Goal: Information Seeking & Learning: Find specific fact

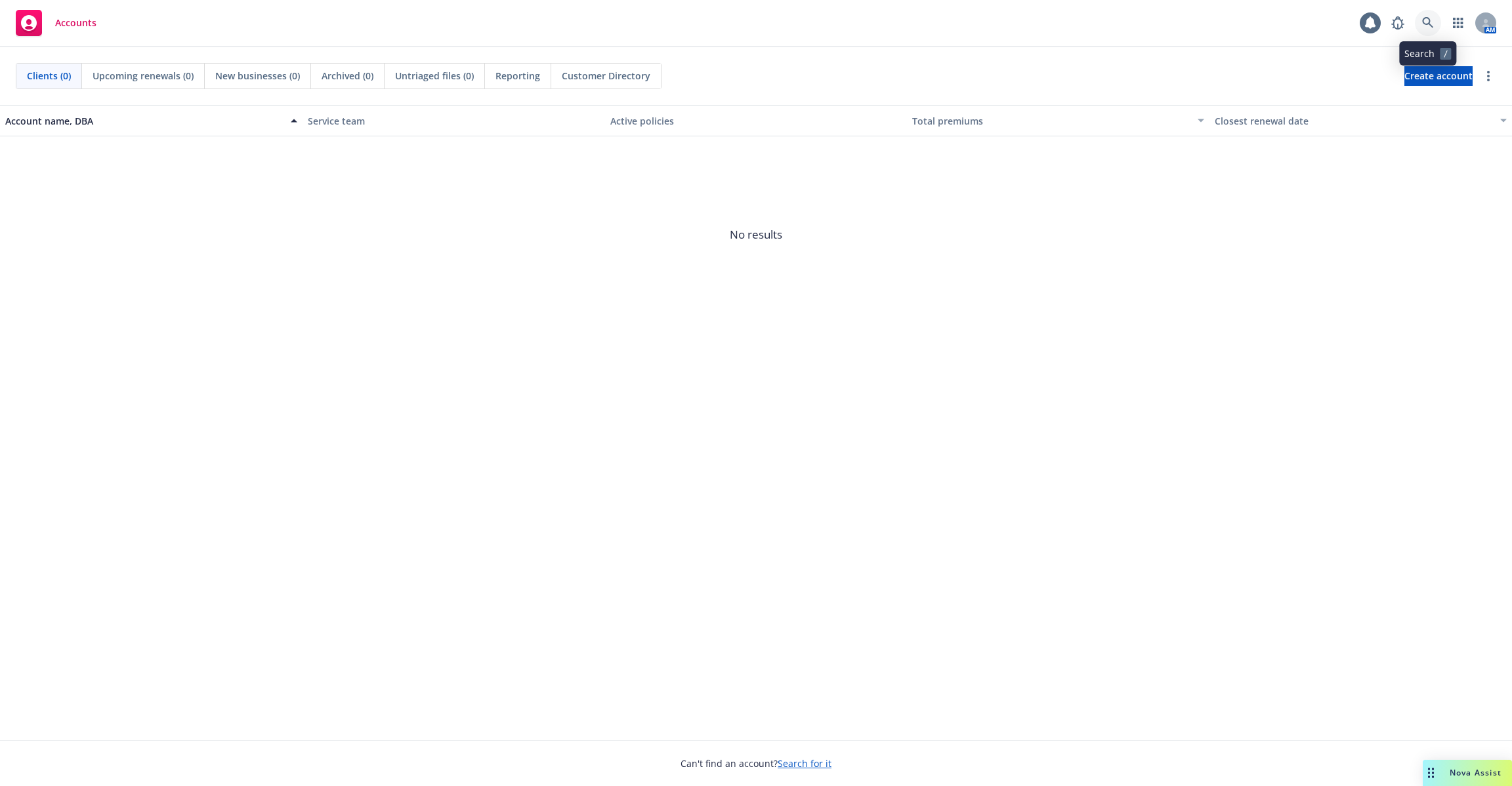
click at [1439, 19] on link at bounding box center [1428, 23] width 26 height 26
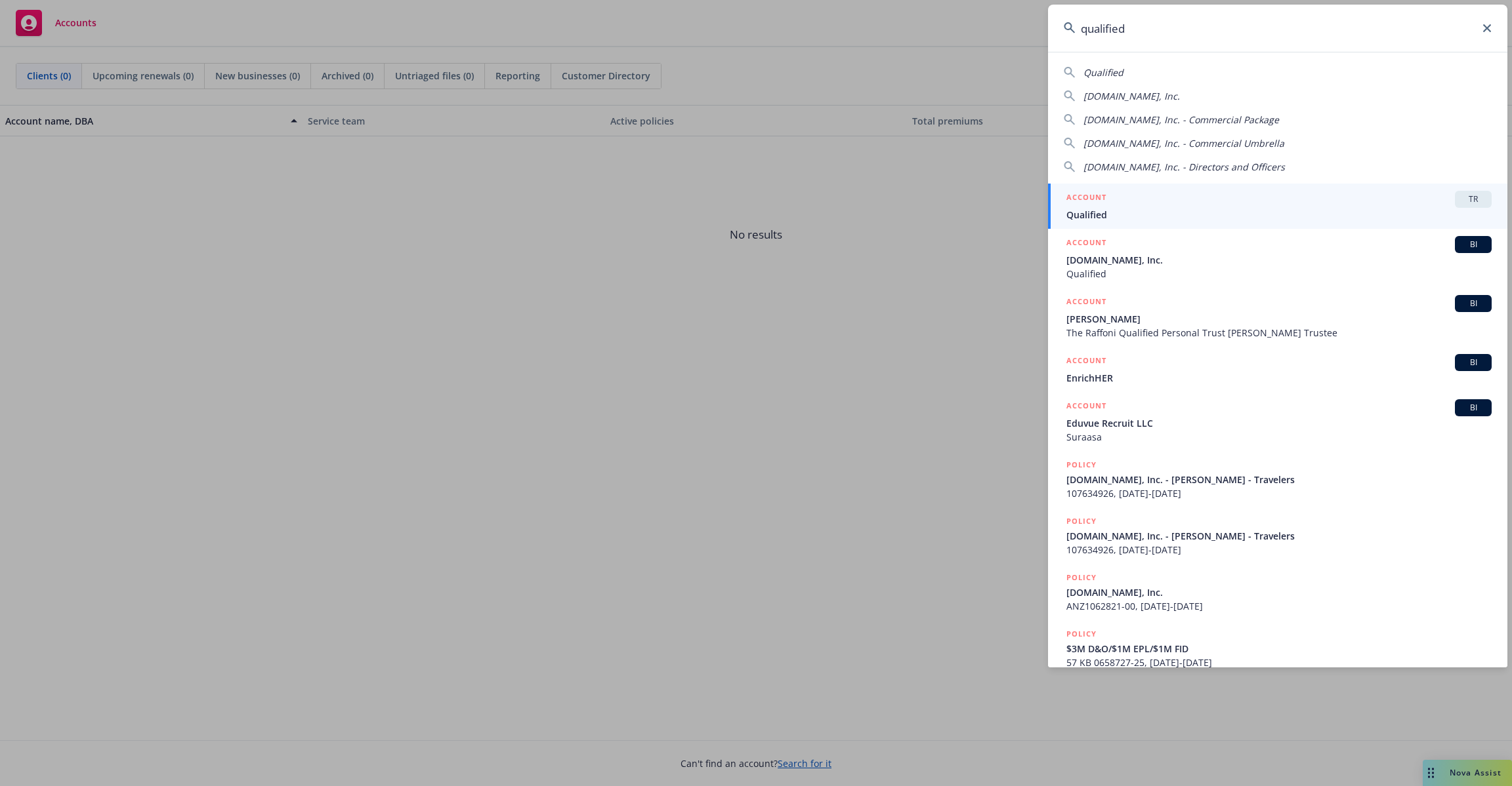
type input "qualified"
click at [1185, 202] on div "ACCOUNT TR" at bounding box center [1279, 199] width 425 height 17
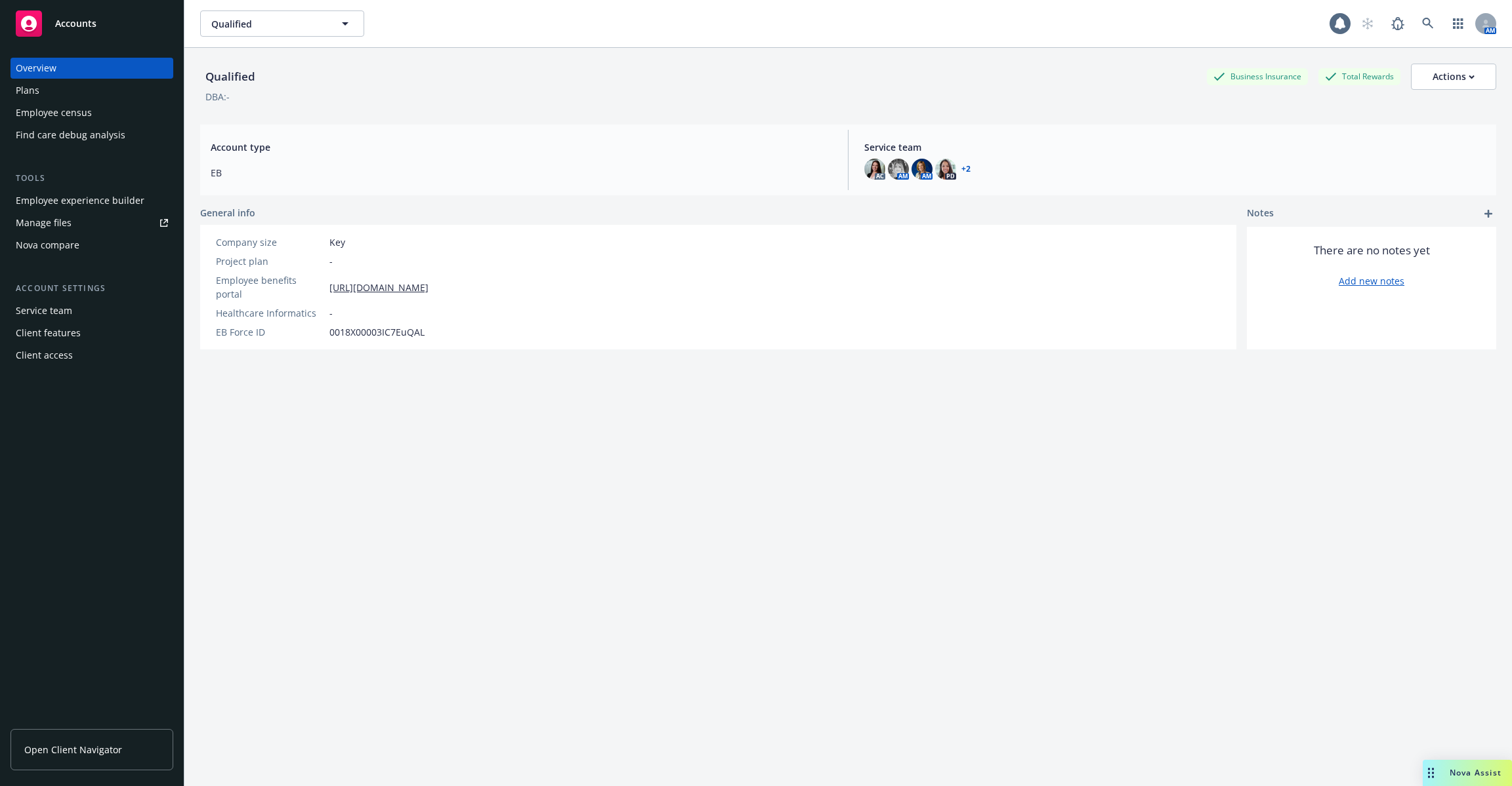
click at [108, 202] on div "Employee experience builder" at bounding box center [80, 201] width 129 height 21
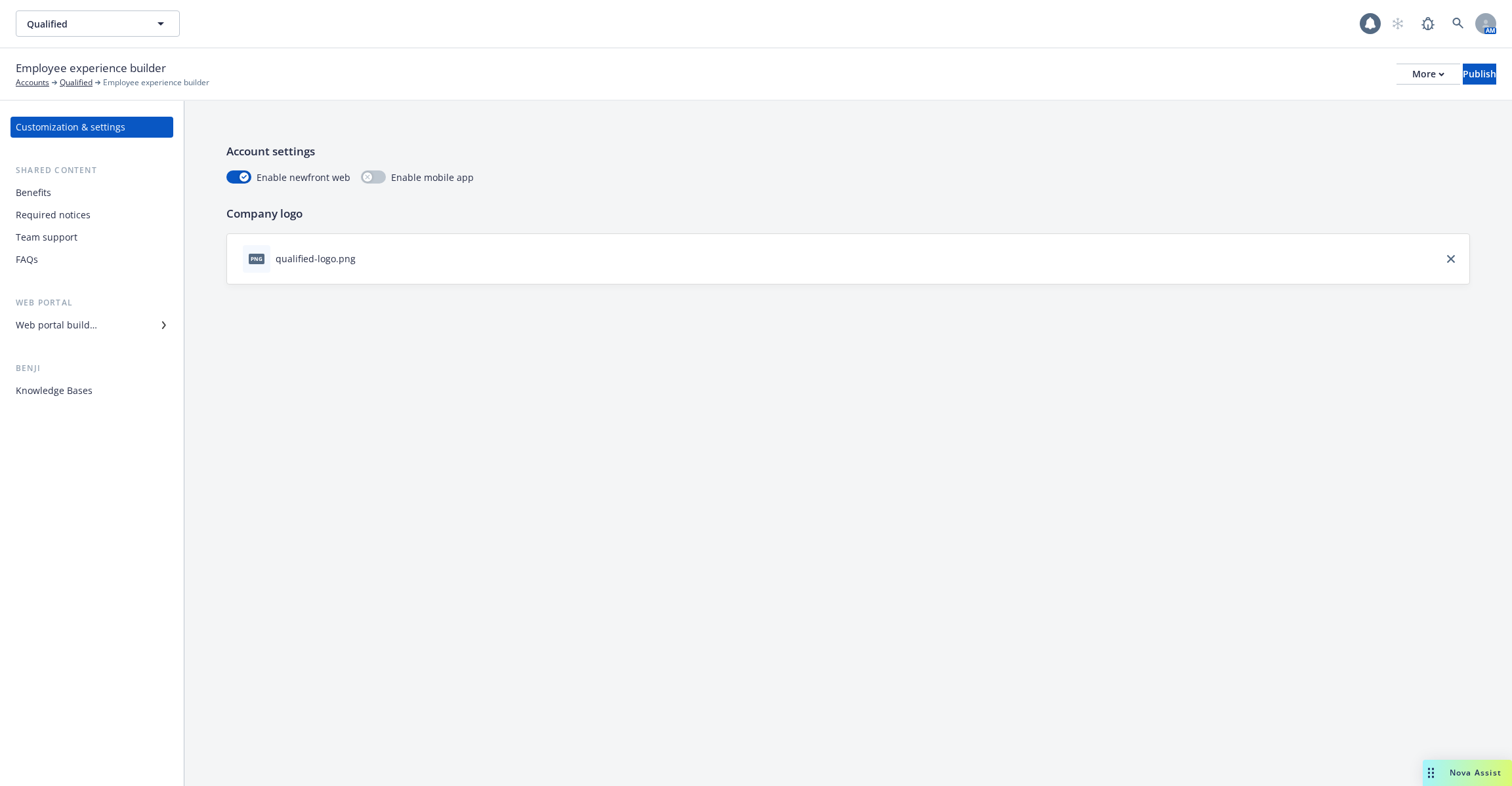
click at [94, 399] on div "Knowledge Bases" at bounding box center [91, 391] width 152 height 21
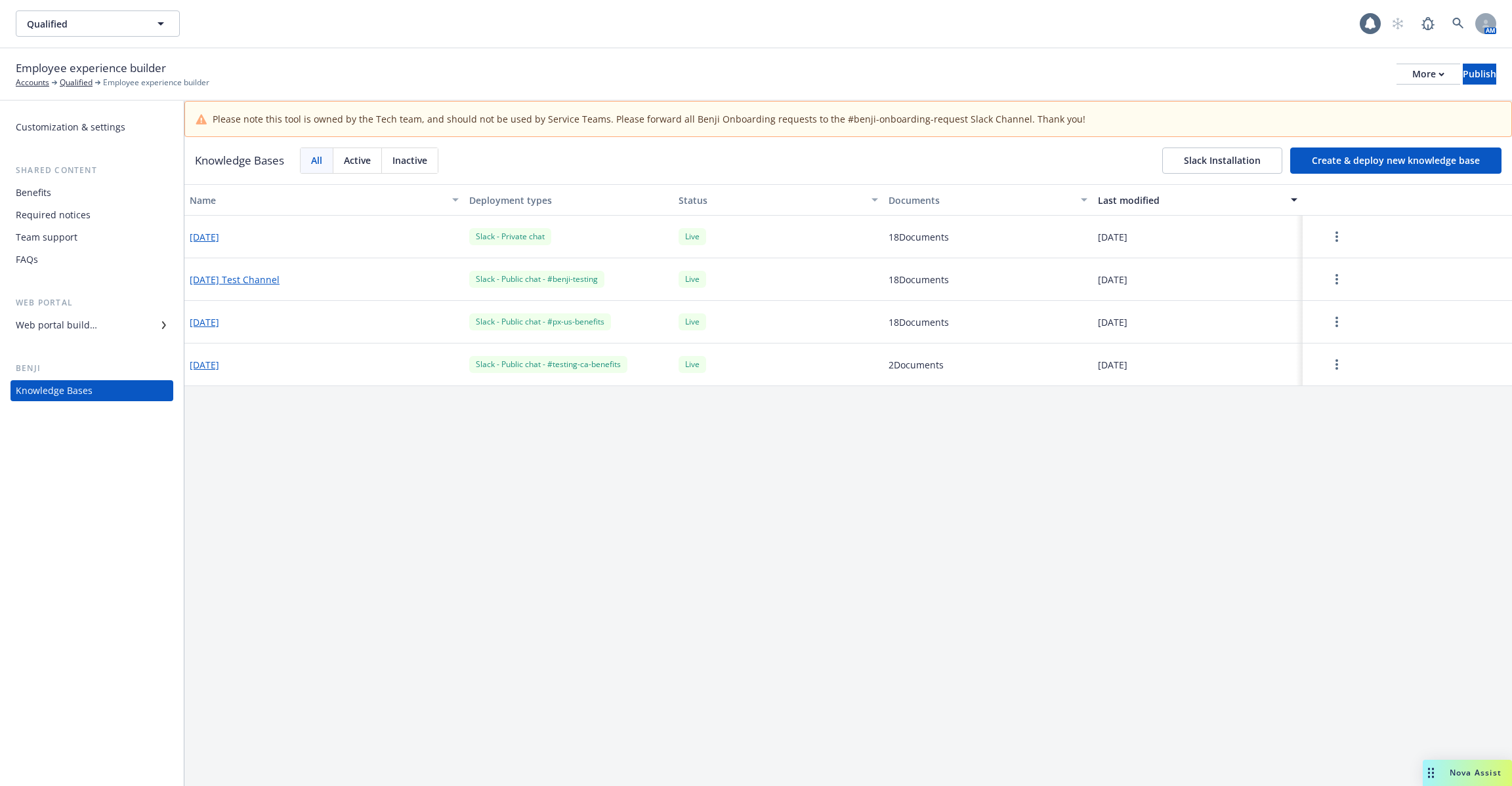
click at [219, 235] on button "2025-06-13" at bounding box center [204, 237] width 30 height 14
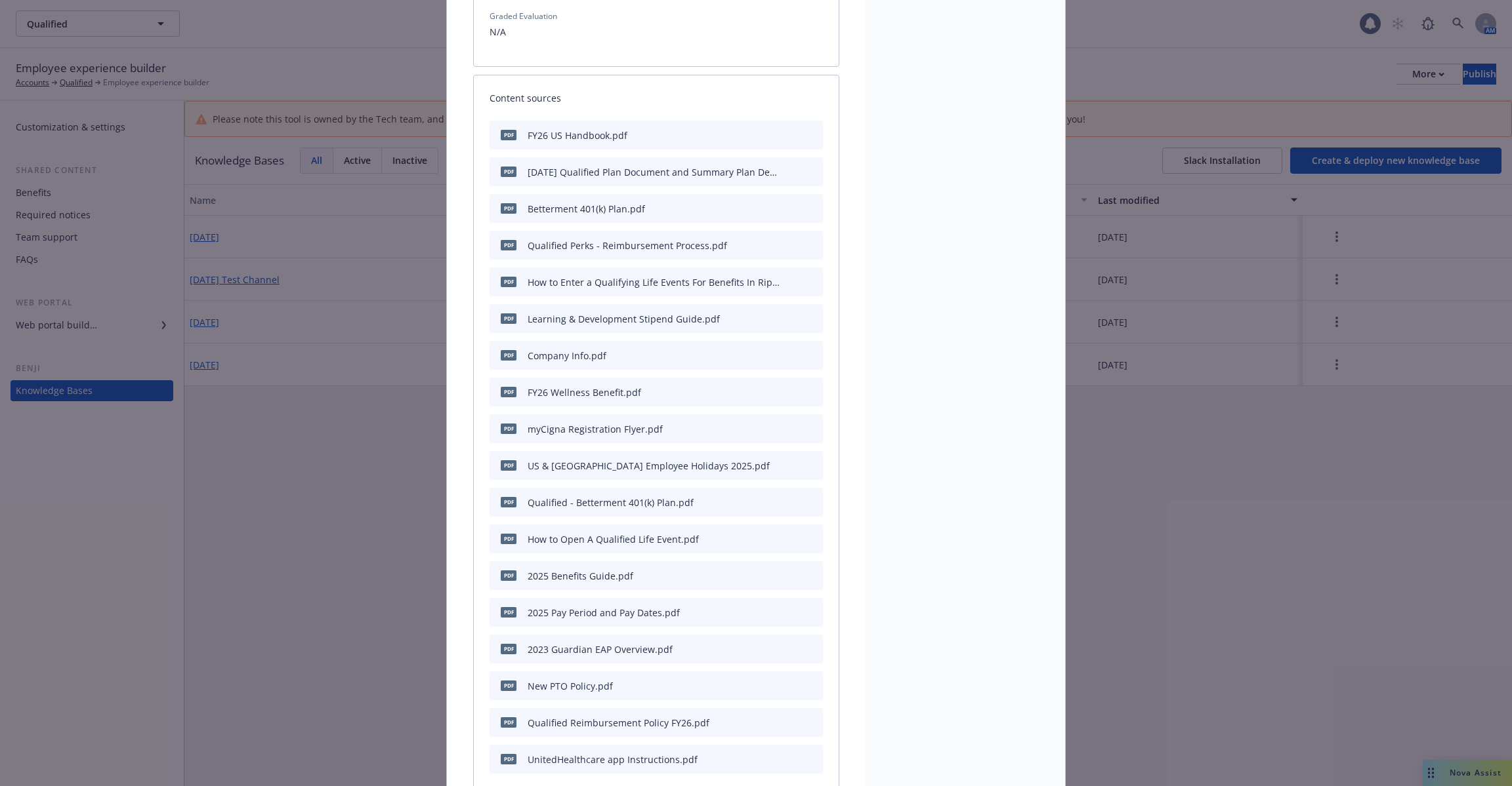
scroll to position [596, 0]
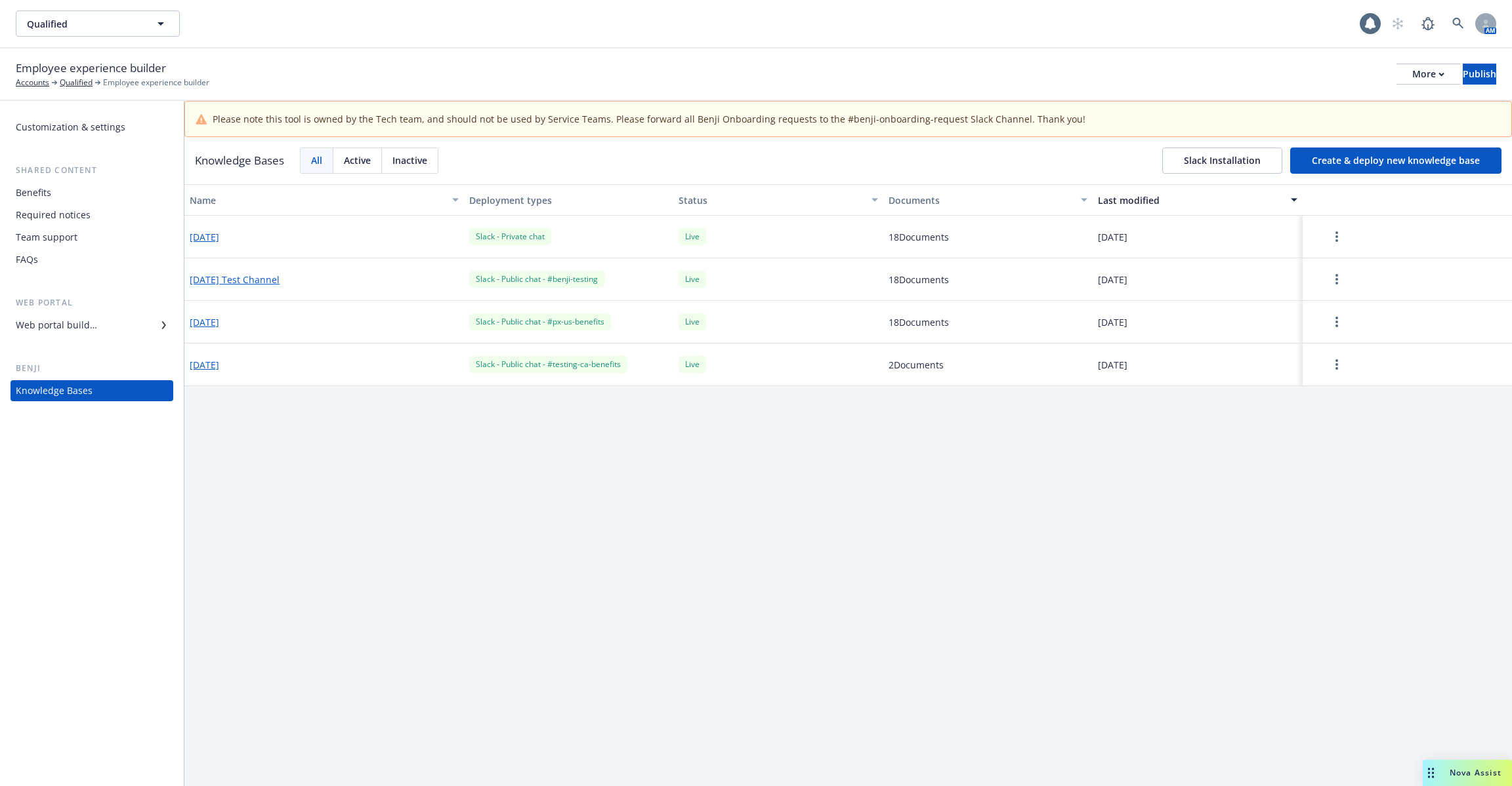
click at [68, 199] on div "Benefits" at bounding box center [91, 193] width 152 height 21
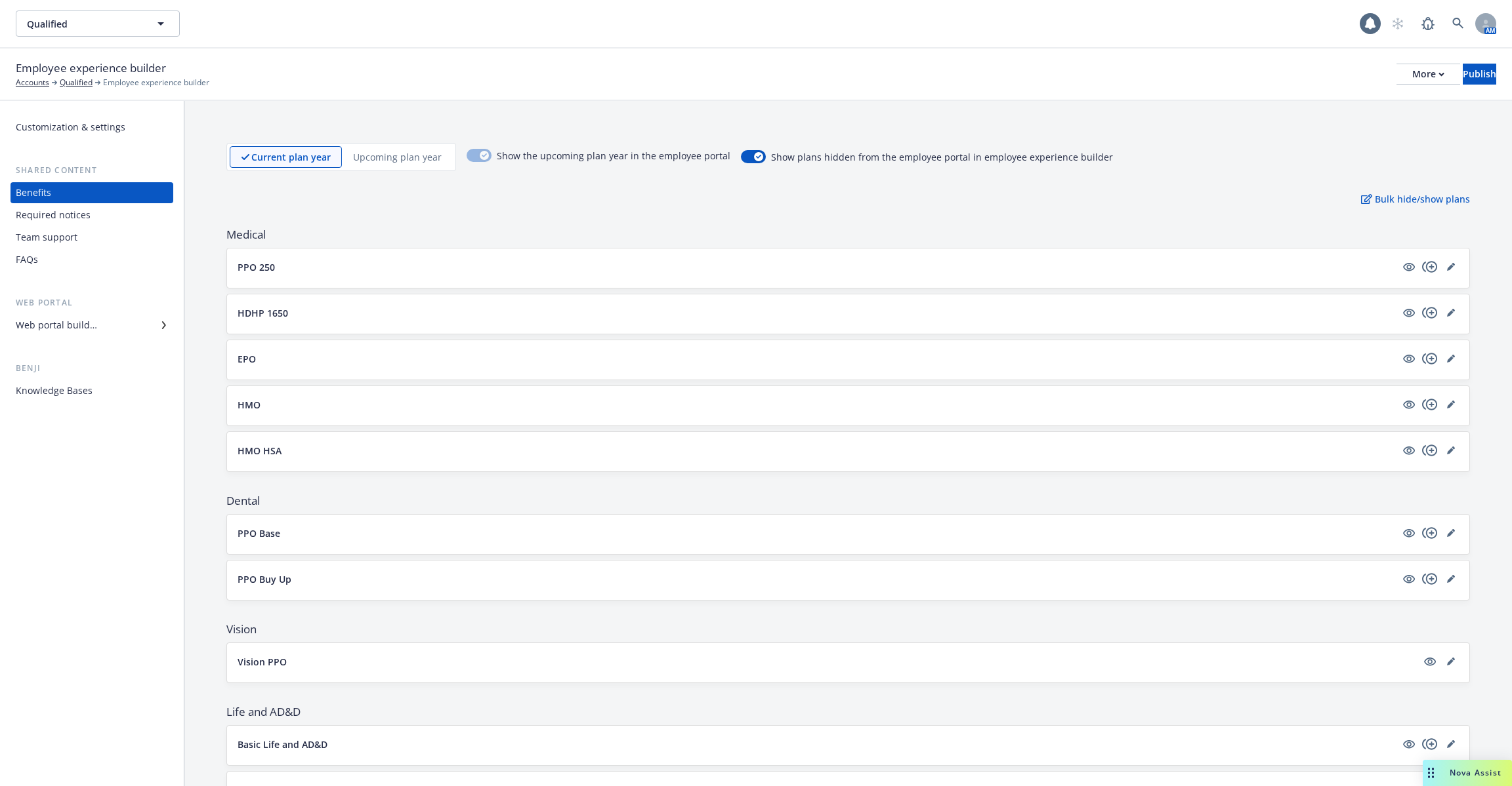
click at [111, 324] on div "Web portal builder" at bounding box center [91, 325] width 152 height 21
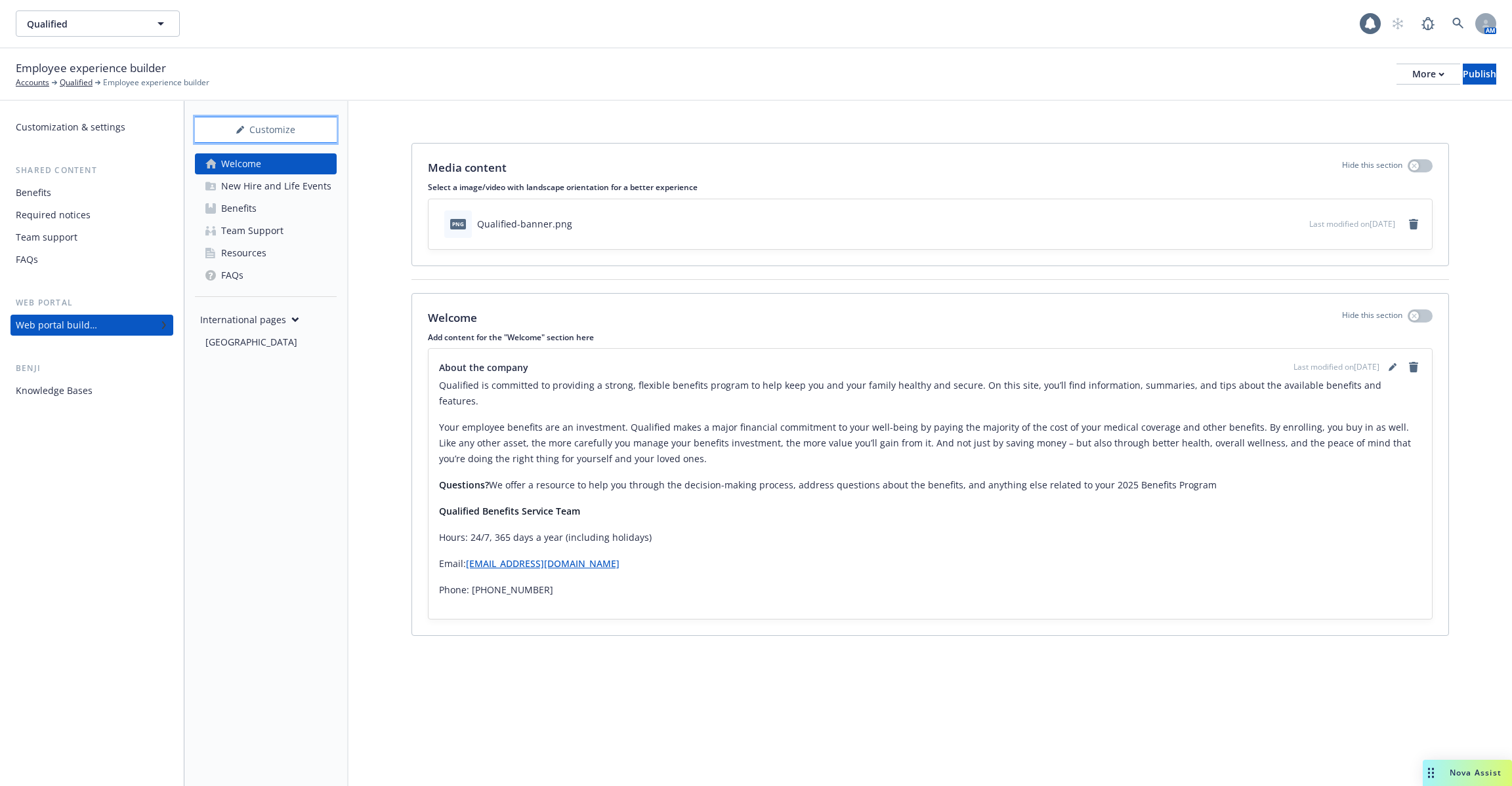
click at [269, 127] on div "Customize" at bounding box center [265, 130] width 141 height 25
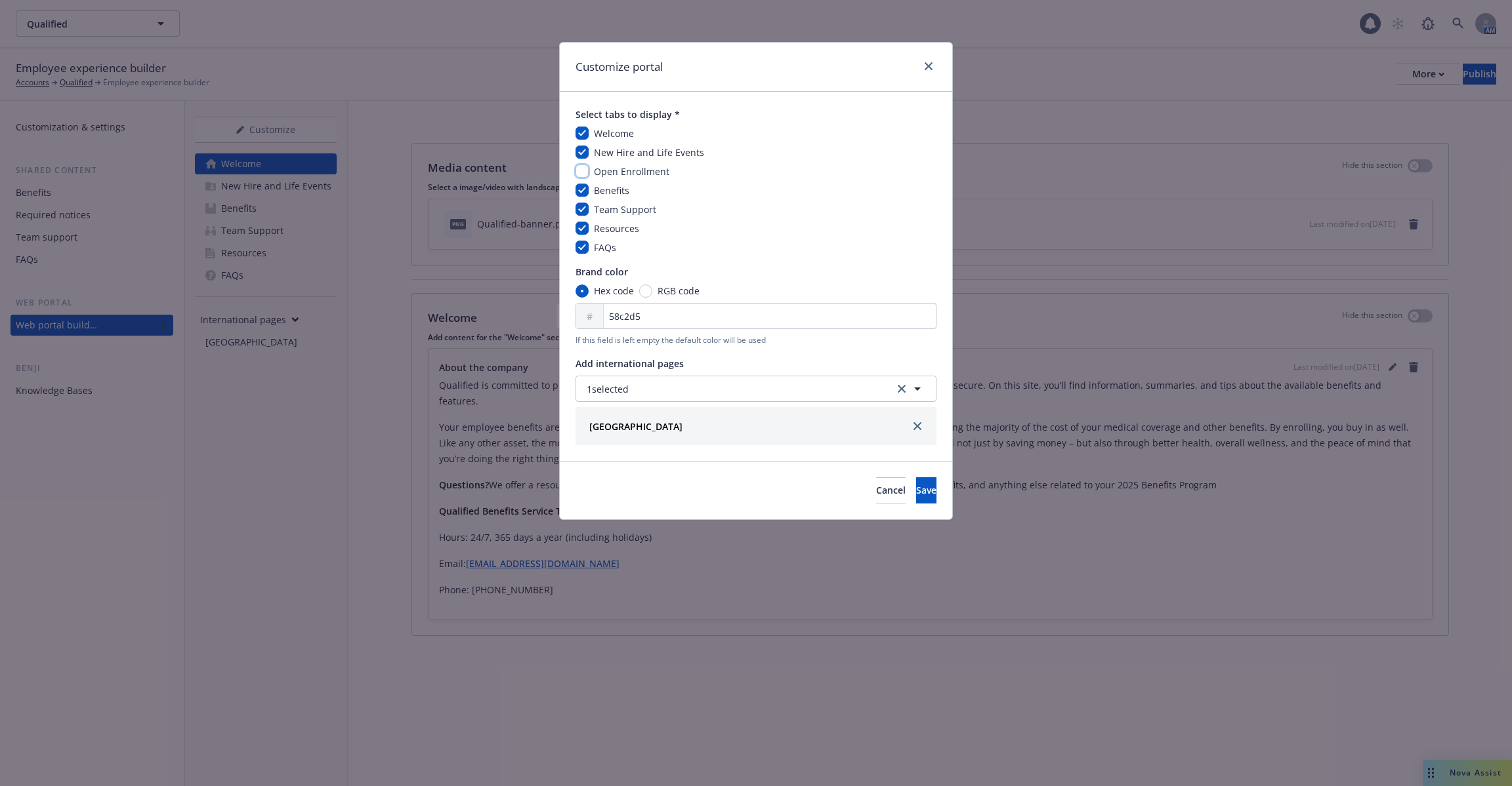
click at [587, 174] on input "checkbox" at bounding box center [582, 171] width 13 height 13
checkbox input "true"
click at [916, 491] on span "Save" at bounding box center [926, 490] width 20 height 12
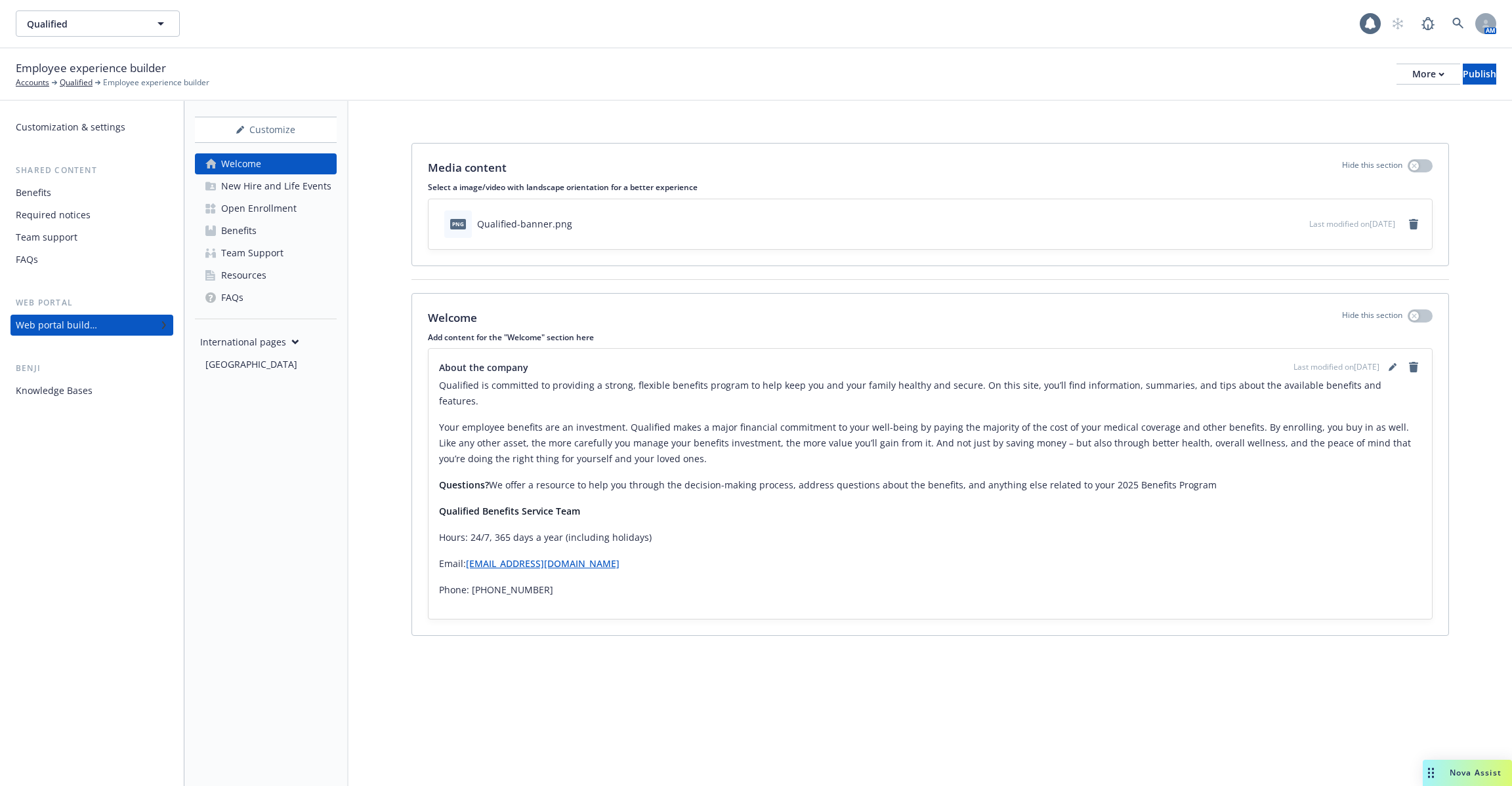
click at [265, 208] on div "Open Enrollment" at bounding box center [259, 209] width 75 height 21
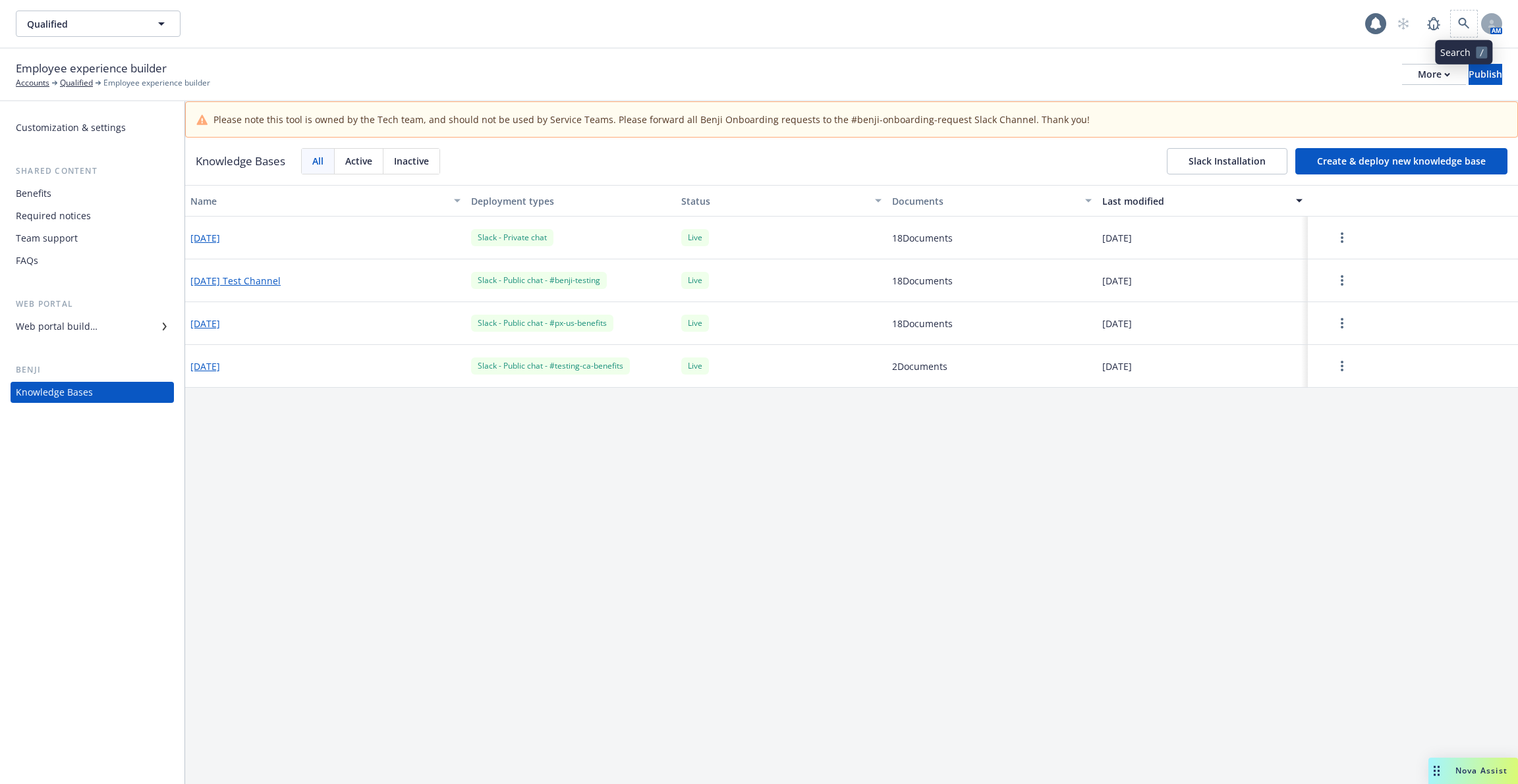
click at [1452, 13] on span at bounding box center [1463, 24] width 26 height 26
click at [1467, 18] on icon at bounding box center [1463, 23] width 11 height 11
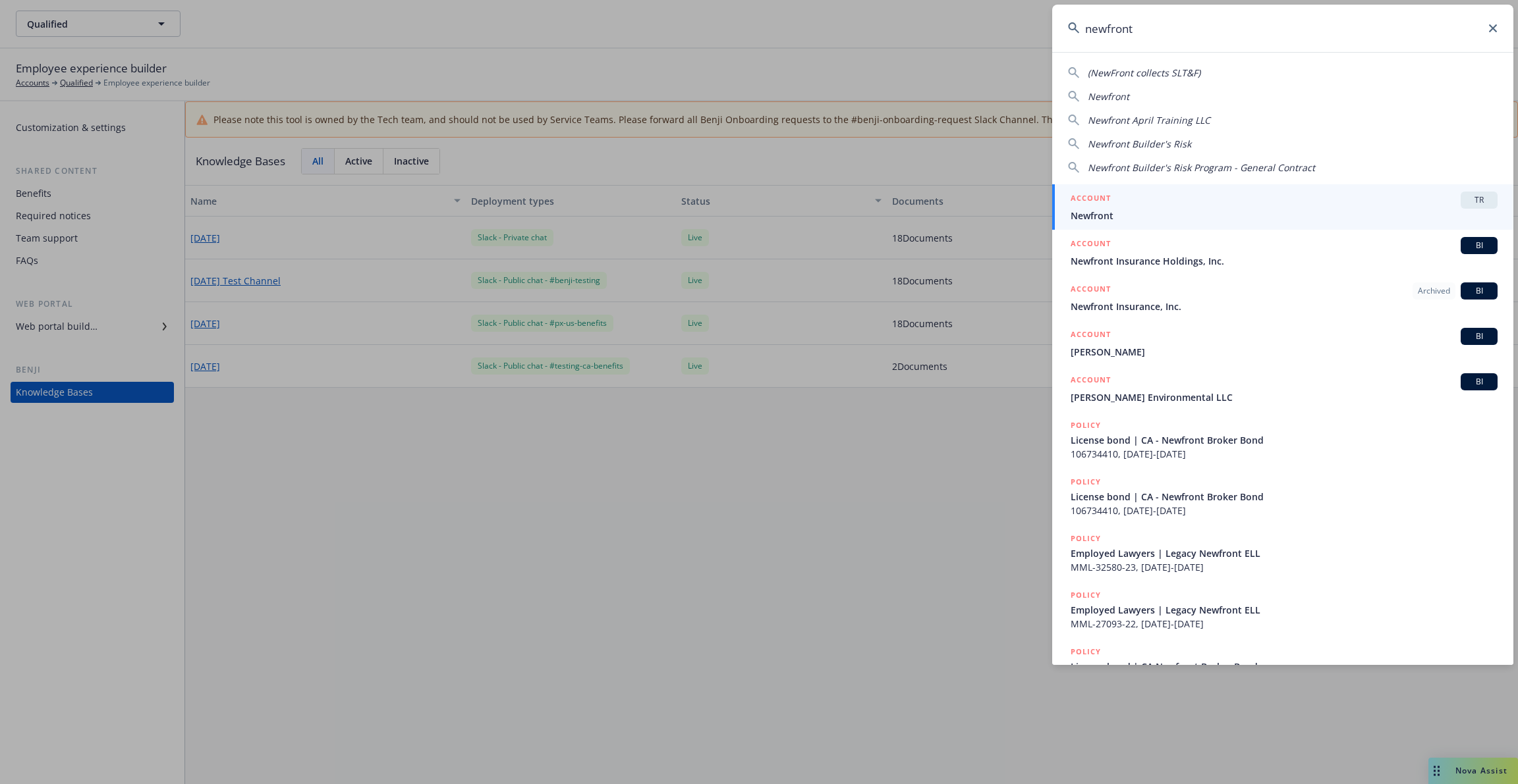
type input "newfront"
click at [1160, 200] on div "ACCOUNT TR" at bounding box center [1284, 200] width 426 height 17
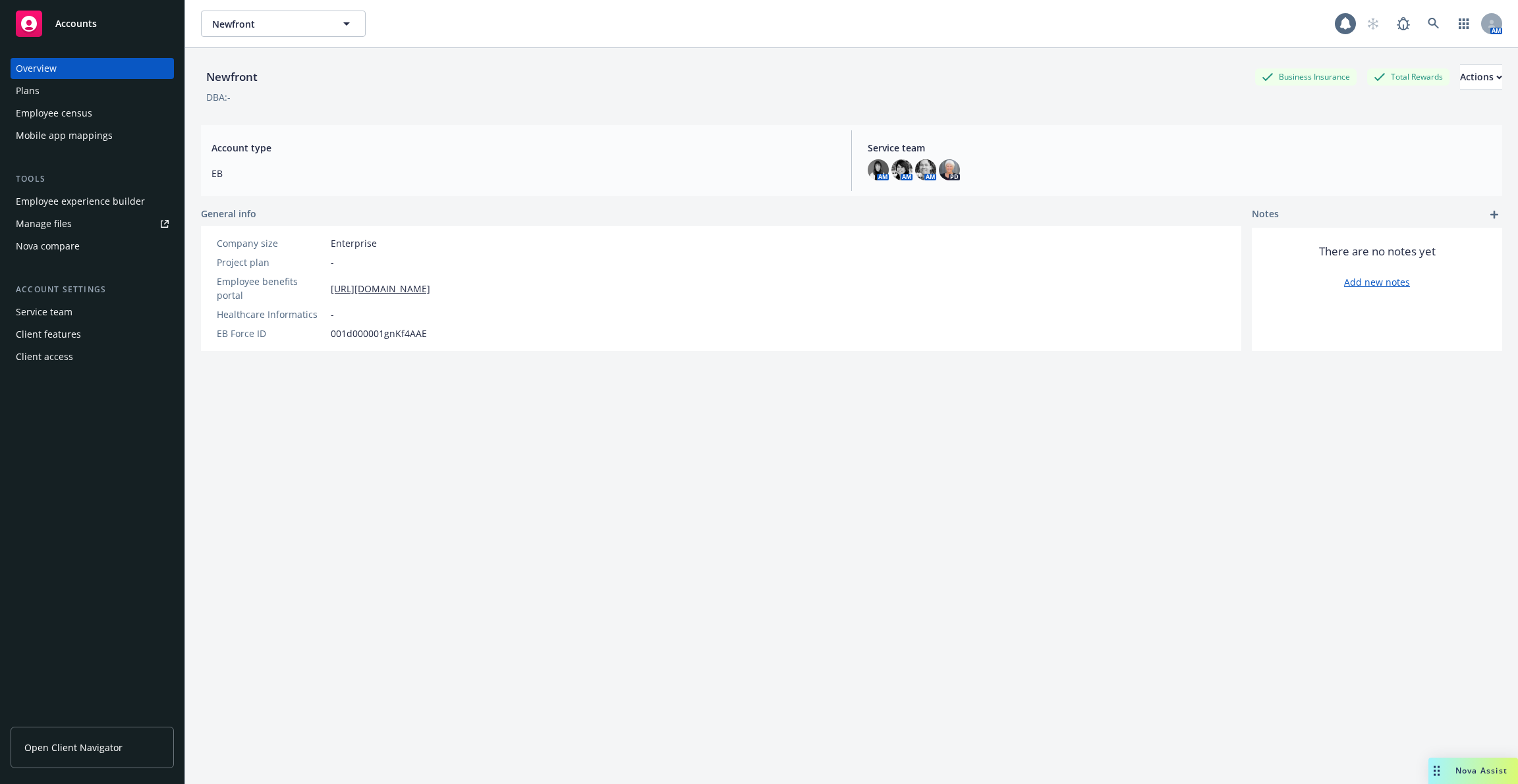
click at [74, 192] on div "Employee experience builder" at bounding box center [80, 202] width 130 height 21
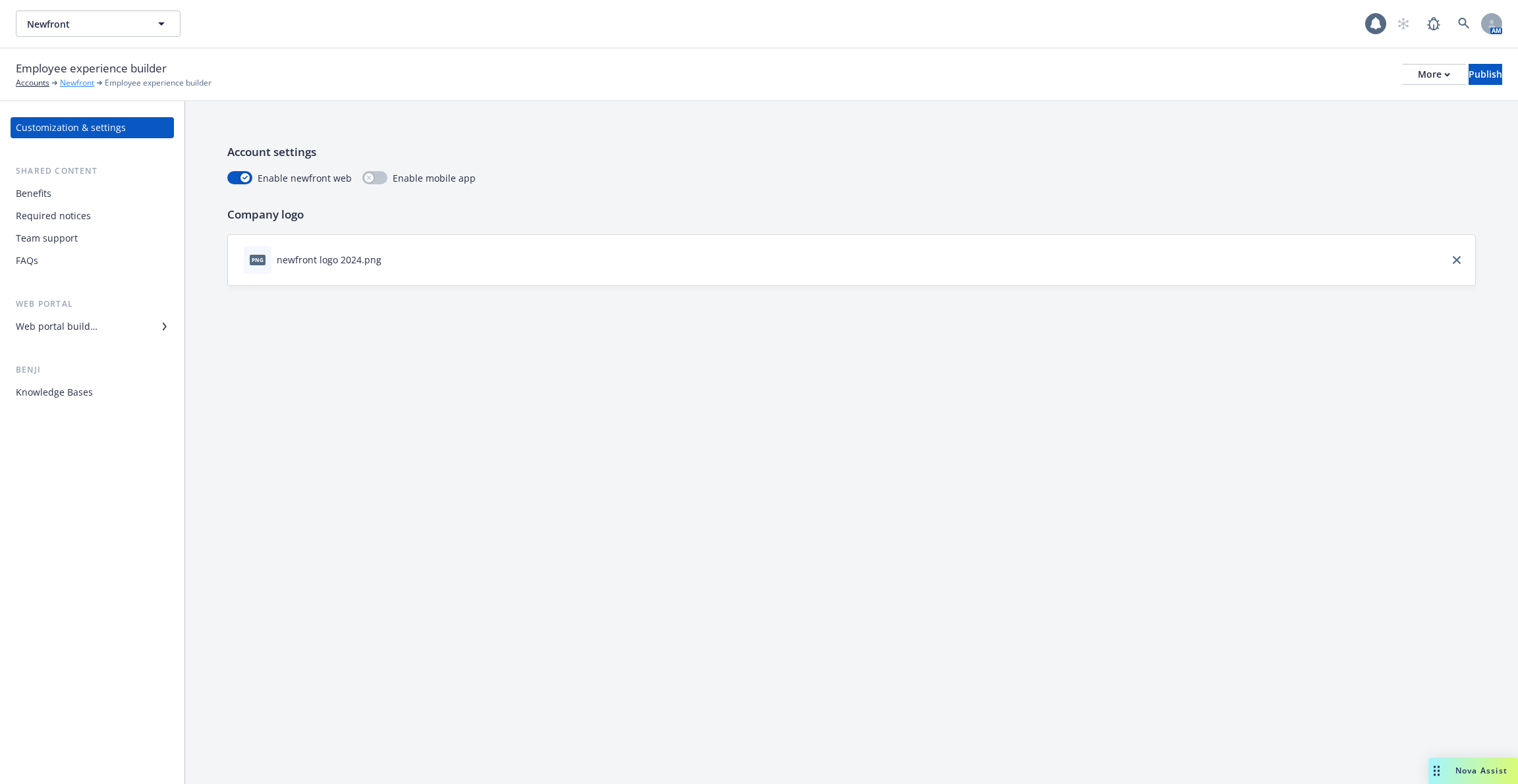
click at [79, 77] on div "Employee experience builder Accounts Newfront Employee experience builder" at bounding box center [114, 74] width 196 height 29
click at [79, 81] on link "Newfront" at bounding box center [77, 82] width 34 height 11
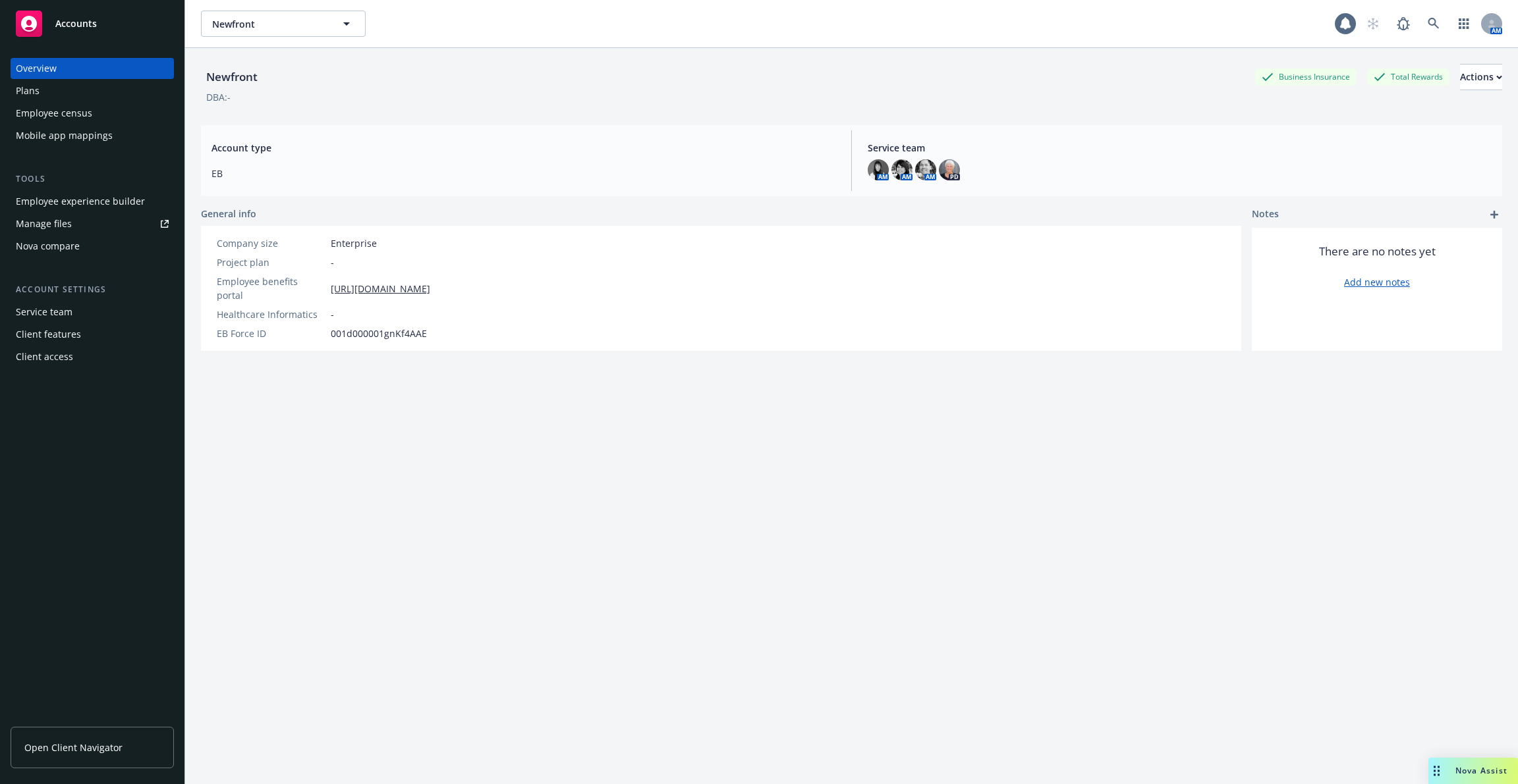
click at [85, 113] on div "Employee census" at bounding box center [54, 114] width 77 height 21
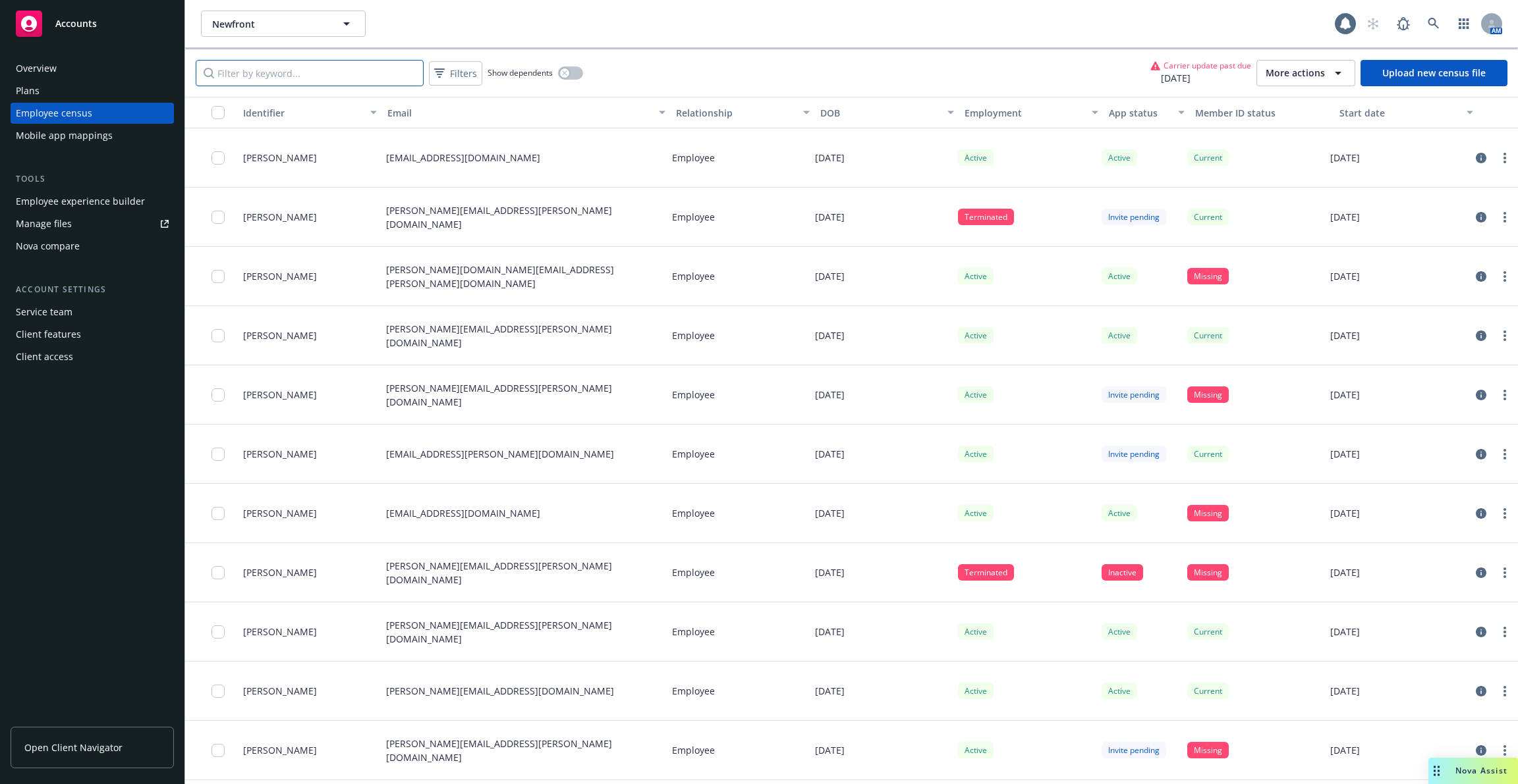
click at [353, 78] on input "Filter by keyword..." at bounding box center [309, 73] width 228 height 26
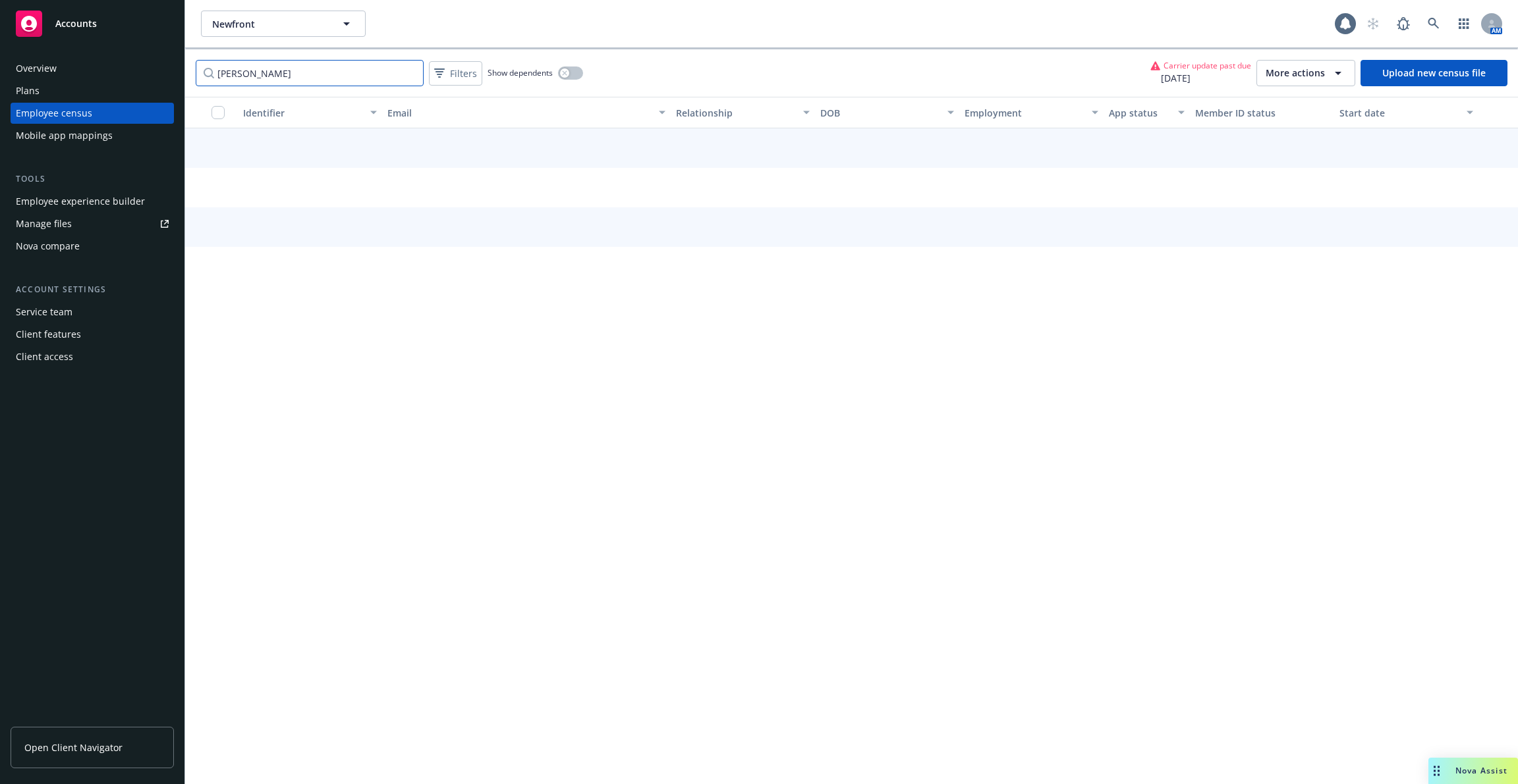
type input "michael"
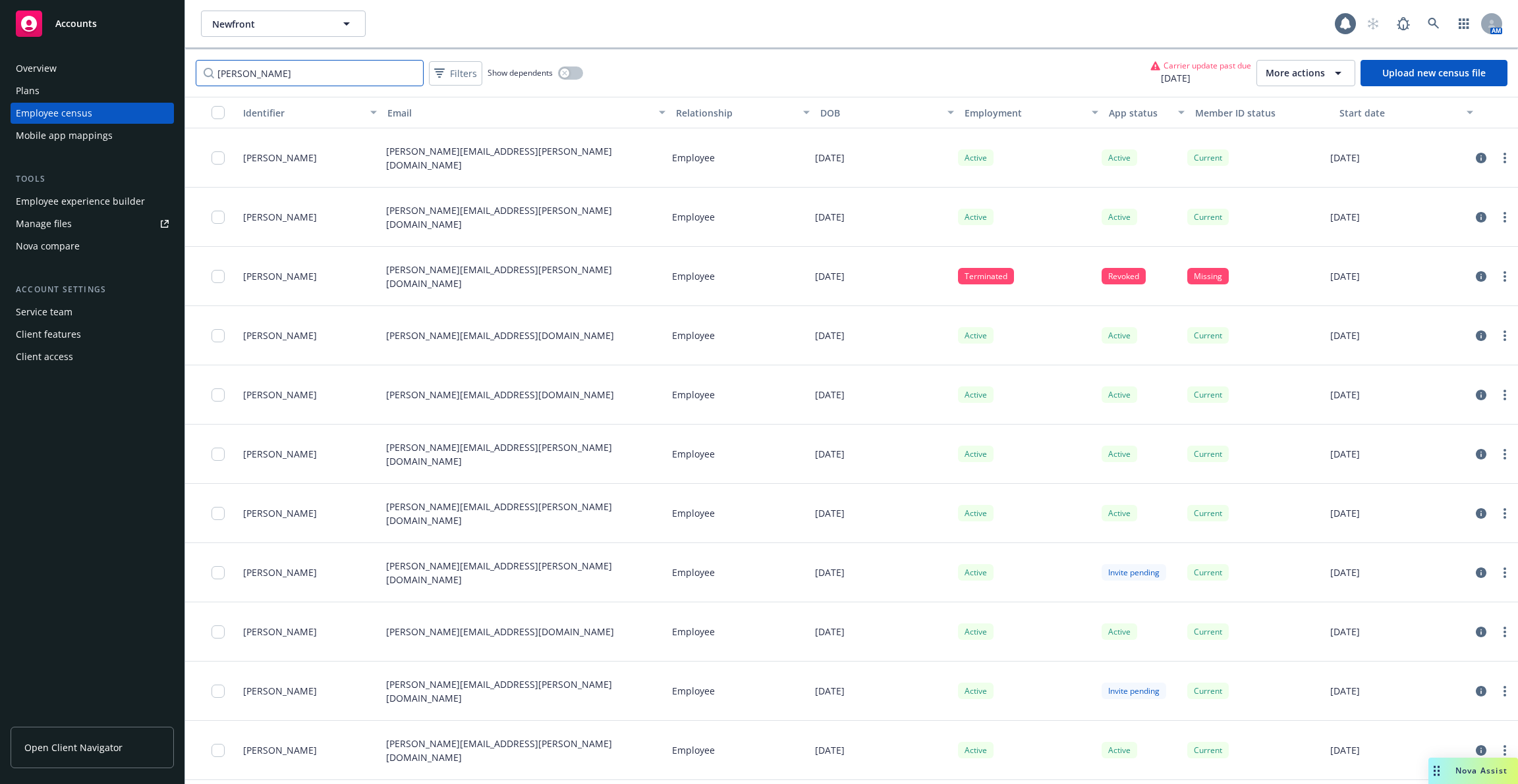
click at [326, 63] on input "michael" at bounding box center [309, 73] width 228 height 26
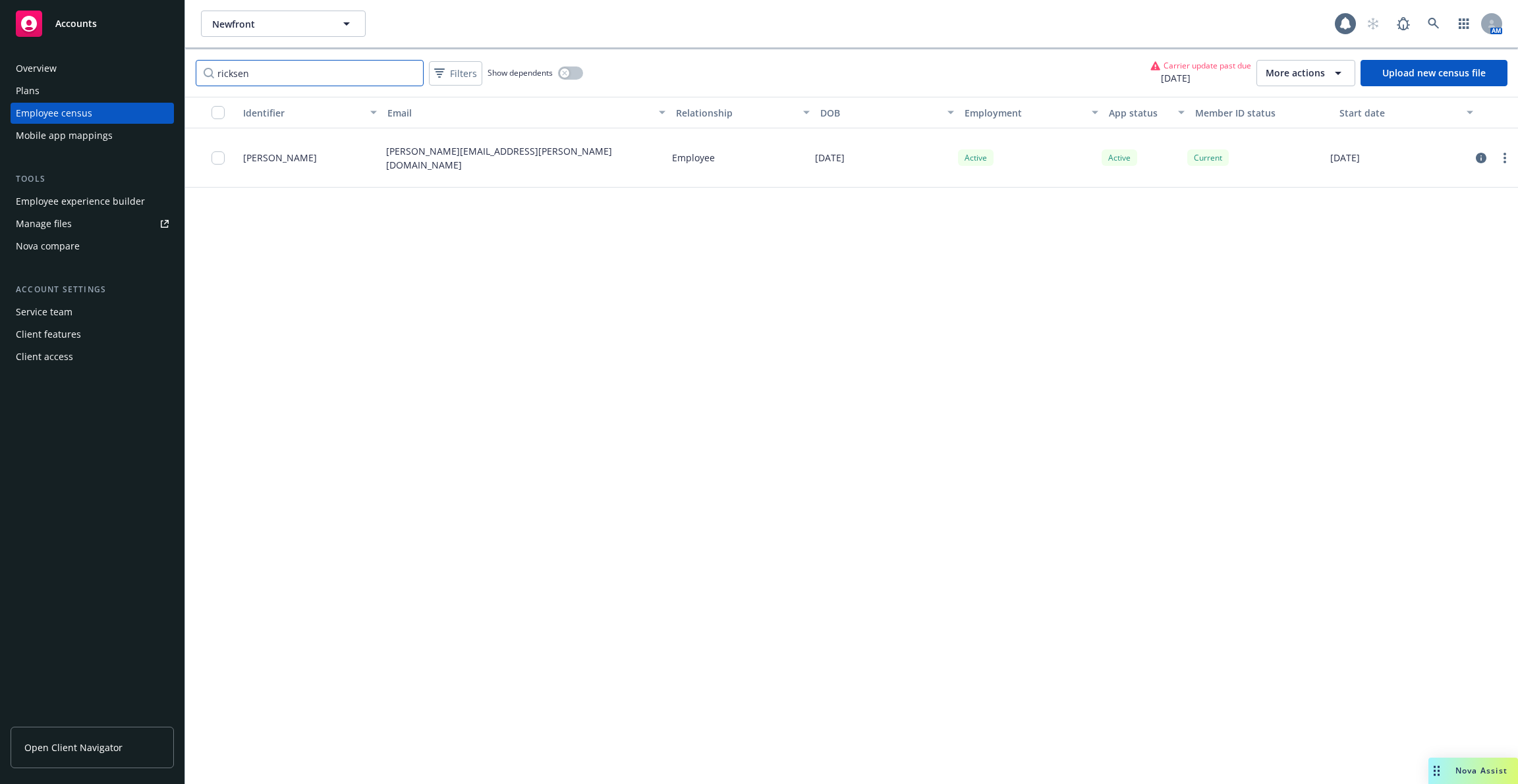
type input "ricksen"
click at [1437, 26] on icon at bounding box center [1433, 23] width 11 height 11
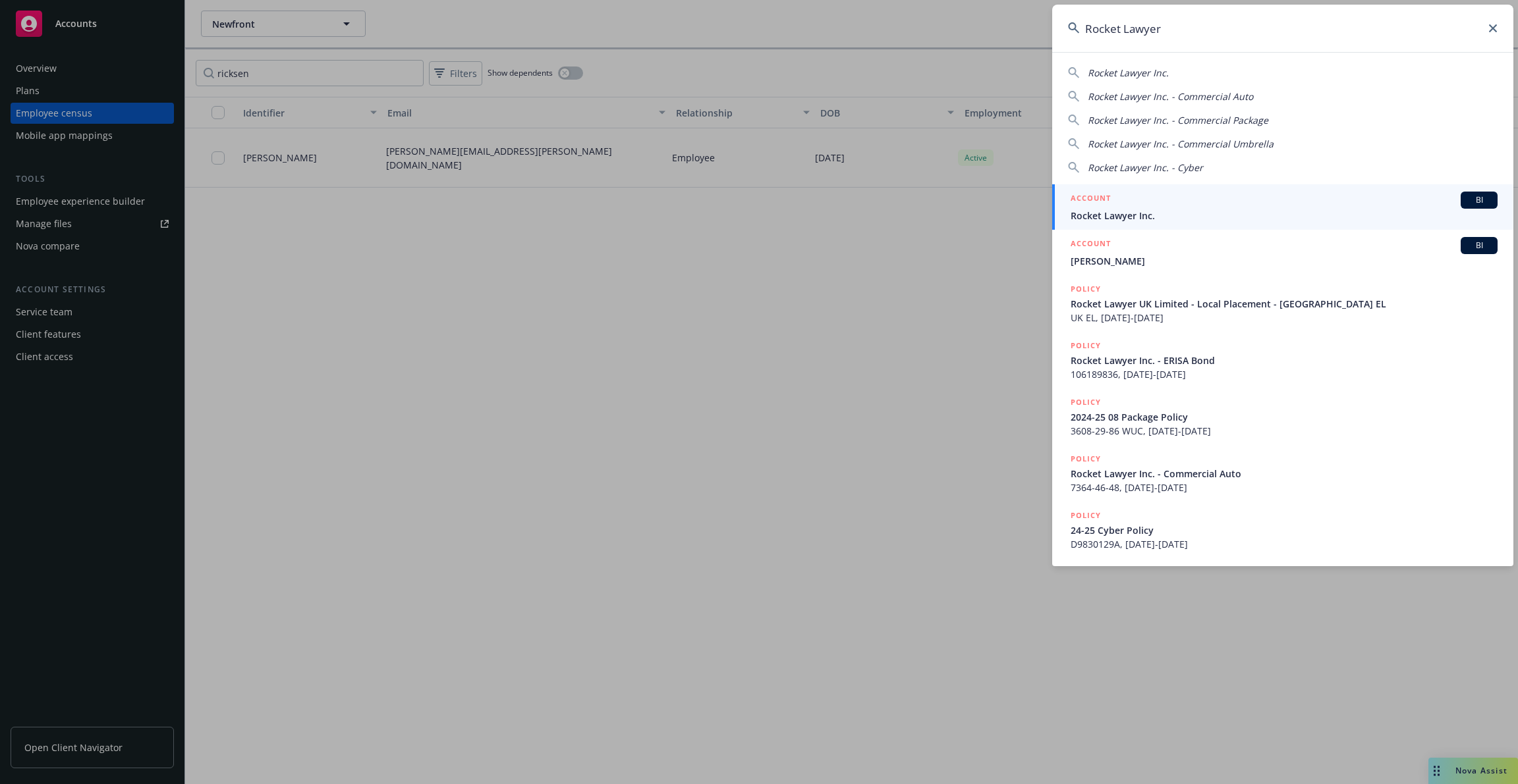
type input "Rocket Lawyer"
click at [1127, 211] on span "Rocket Lawyer Inc." at bounding box center [1284, 216] width 426 height 14
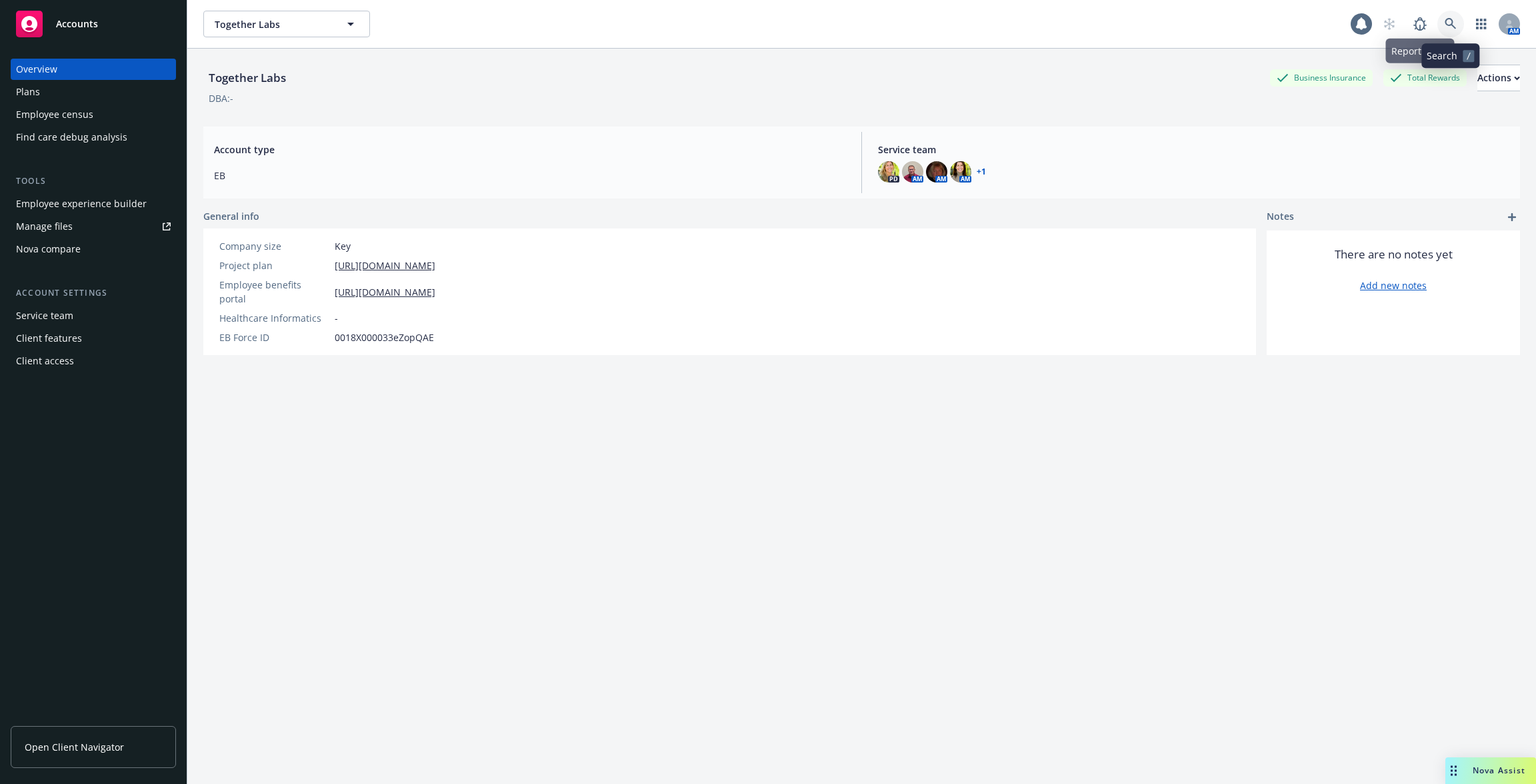
click at [1443, 25] on link at bounding box center [1450, 24] width 27 height 27
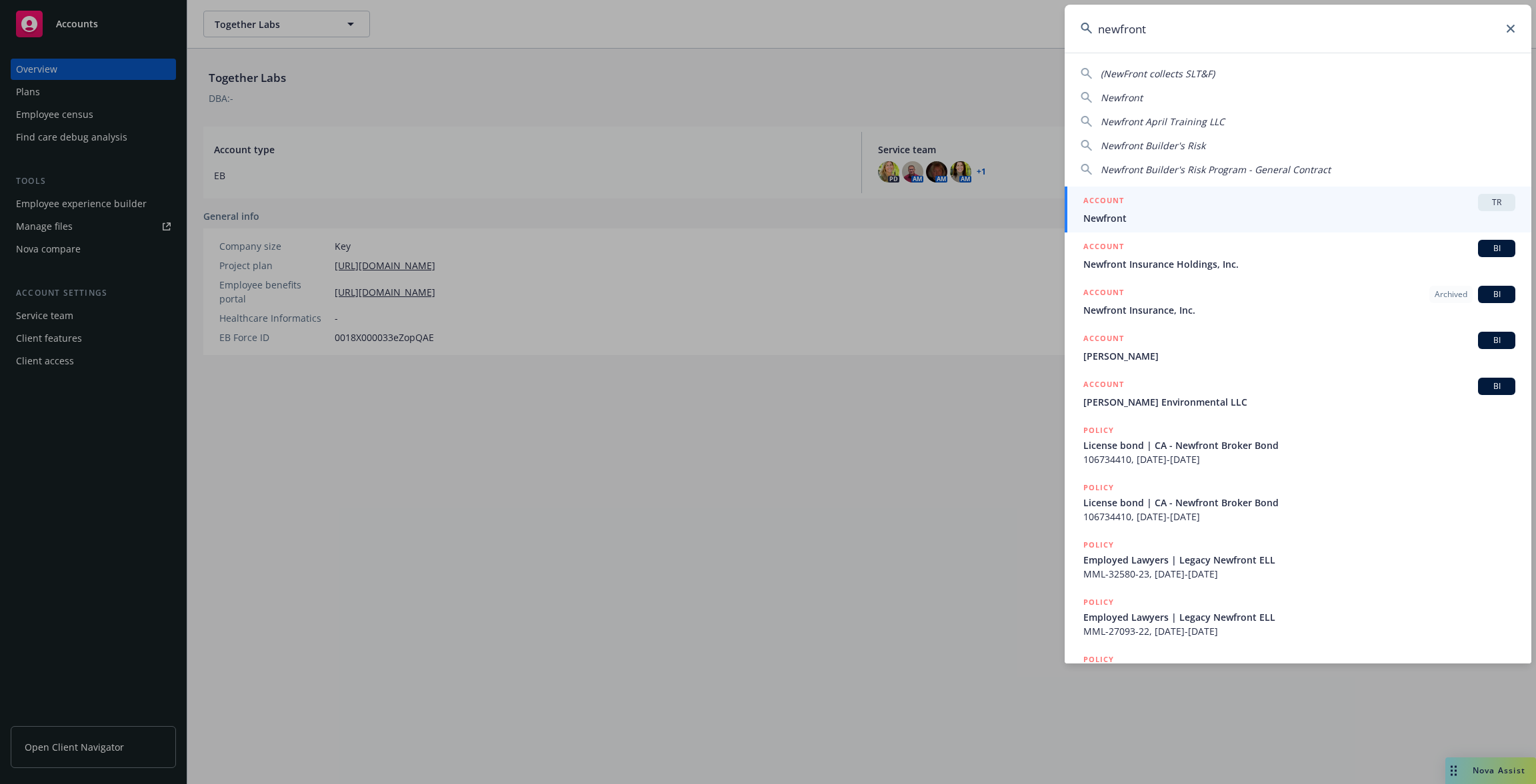
type input "newfront"
click at [1251, 216] on span "Newfront" at bounding box center [1299, 218] width 431 height 14
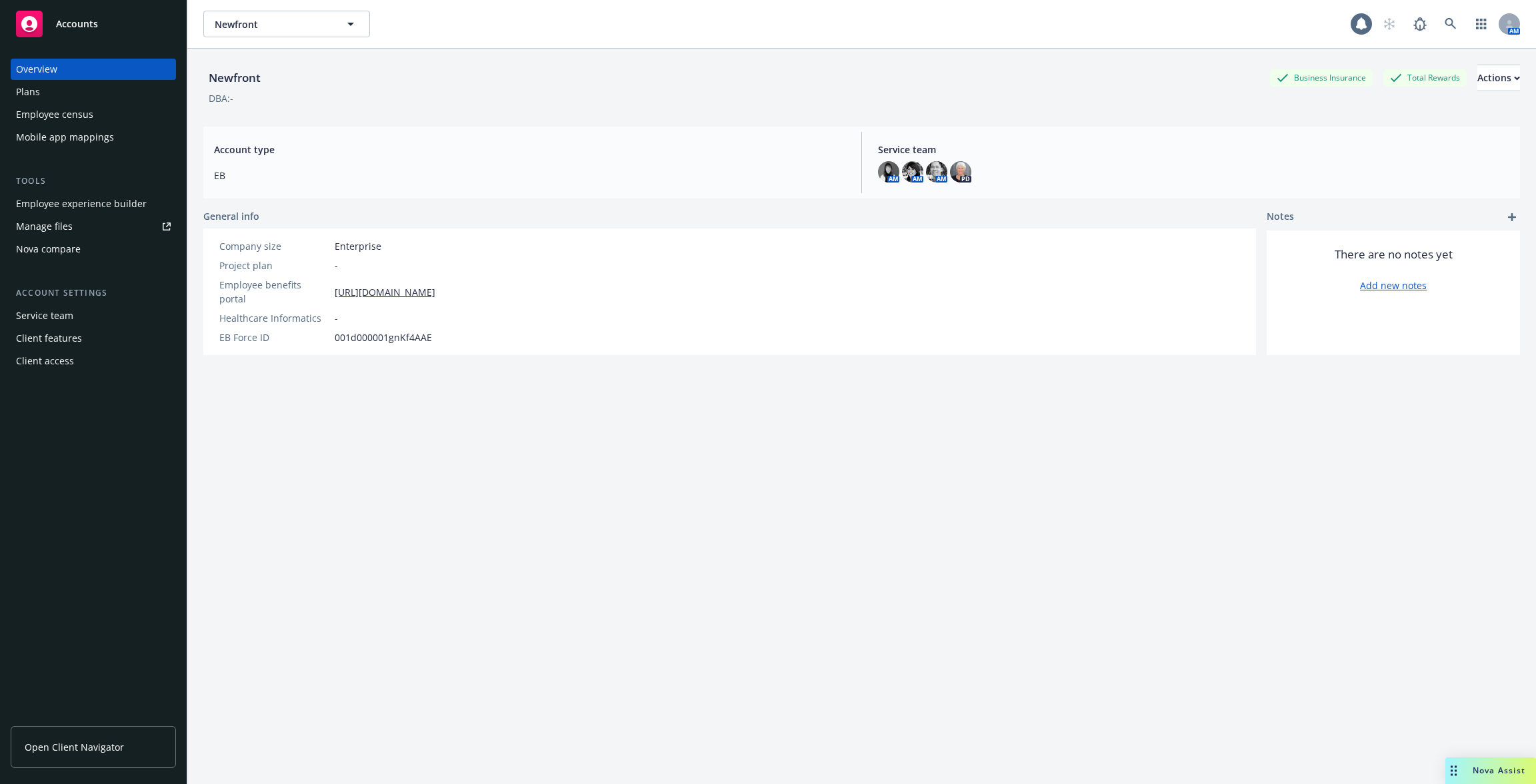
click at [110, 118] on div "Employee census" at bounding box center [93, 115] width 154 height 21
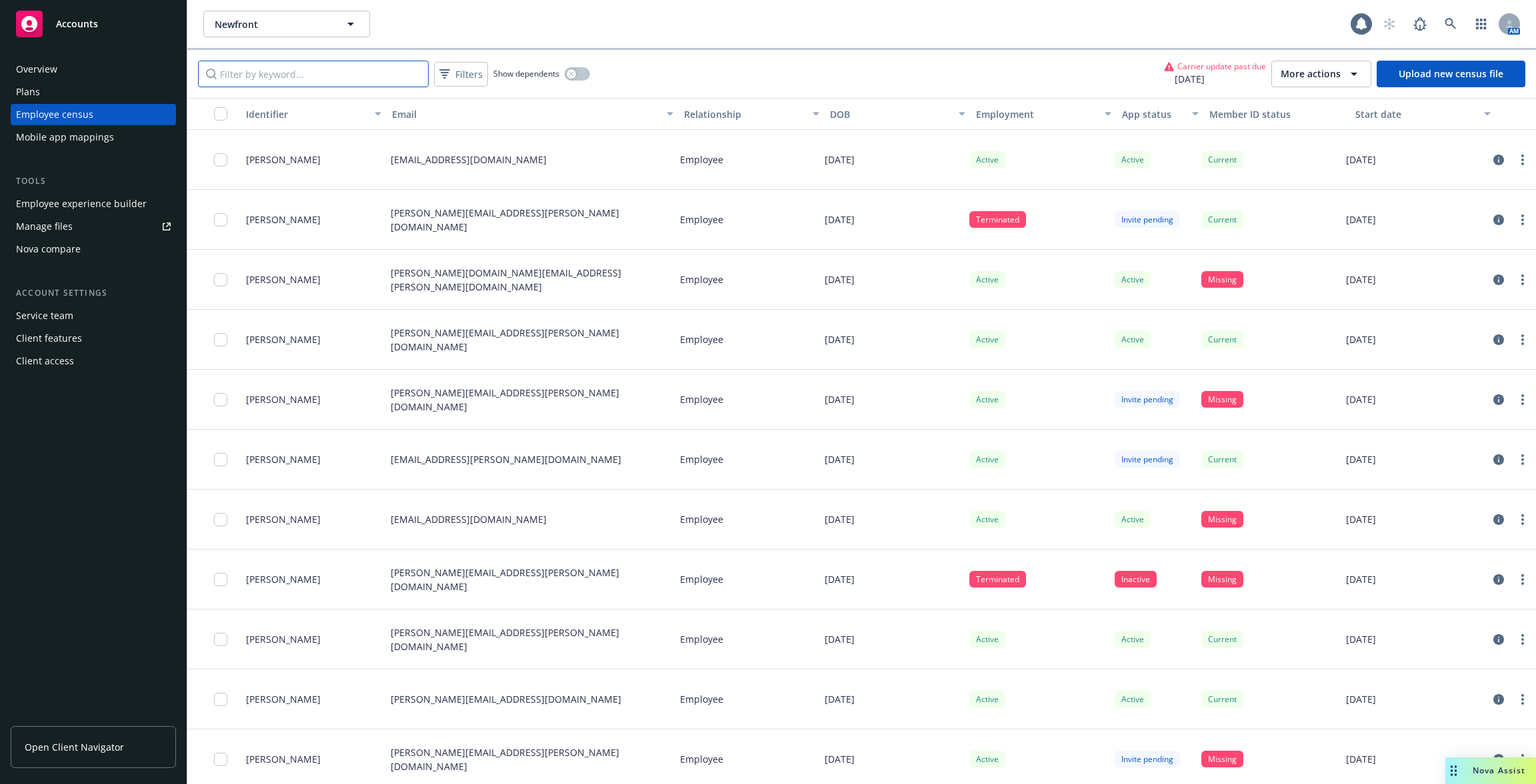
click at [341, 70] on input "Filter by keyword..." at bounding box center [313, 74] width 231 height 27
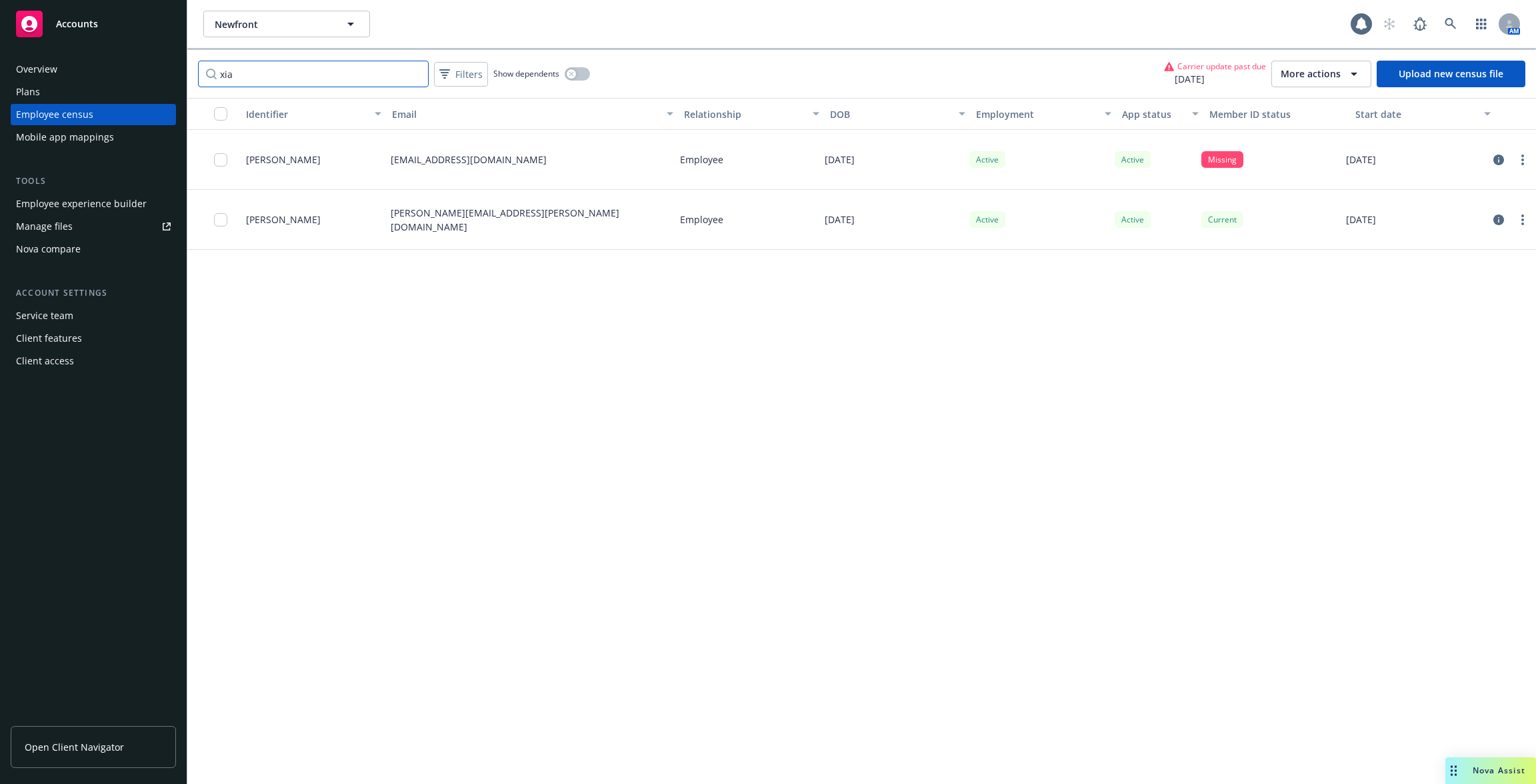
type input "xia"
click at [86, 71] on div "Overview" at bounding box center [93, 69] width 154 height 21
